Goal: Information Seeking & Learning: Learn about a topic

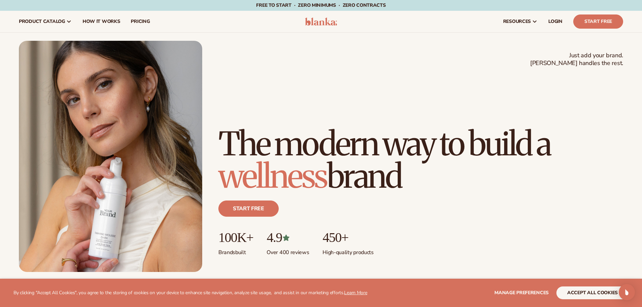
drag, startPoint x: 312, startPoint y: 19, endPoint x: 291, endPoint y: 18, distance: 21.2
click at [312, 19] on img at bounding box center [321, 22] width 32 height 8
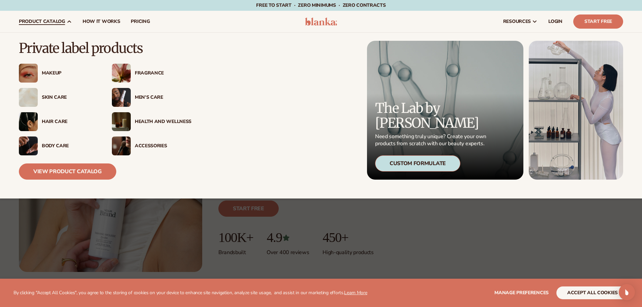
click at [25, 17] on link "product catalog" at bounding box center [45, 22] width 64 height 22
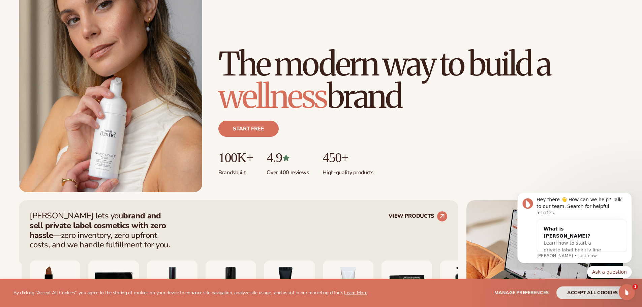
scroll to position [236, 0]
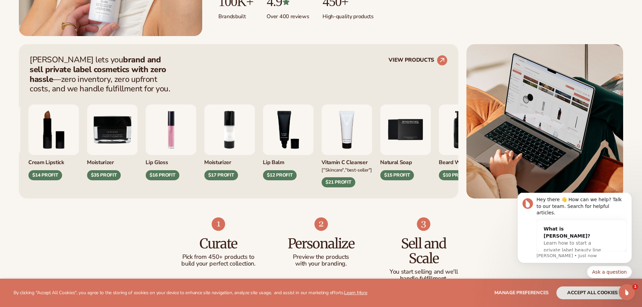
click at [380, 146] on div "Natural Soap $15 PROFIT" at bounding box center [405, 142] width 51 height 76
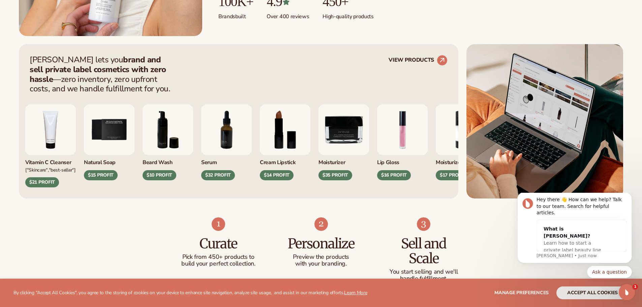
click at [260, 148] on div "Cream Lipstick $14 PROFIT" at bounding box center [285, 142] width 51 height 76
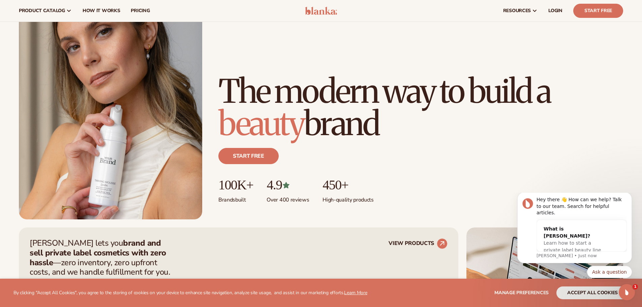
scroll to position [34, 0]
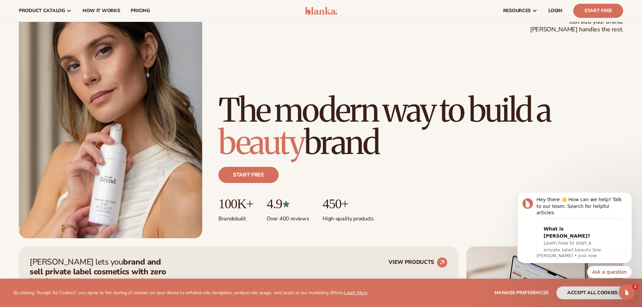
click at [400, 240] on div "Just add your brand. Blanka handles the rest. beauty,[MEDICAL_DATA],wellness,ma…" at bounding box center [321, 122] width 642 height 247
